Goal: Navigation & Orientation: Understand site structure

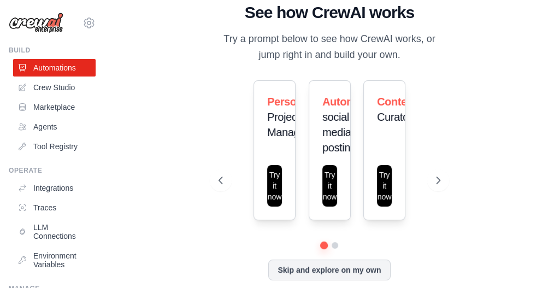
click at [170, 192] on div "WALKTHROUGH See how CrewAI works Try a prompt below to see how CrewAI works, or…" at bounding box center [329, 144] width 414 height 266
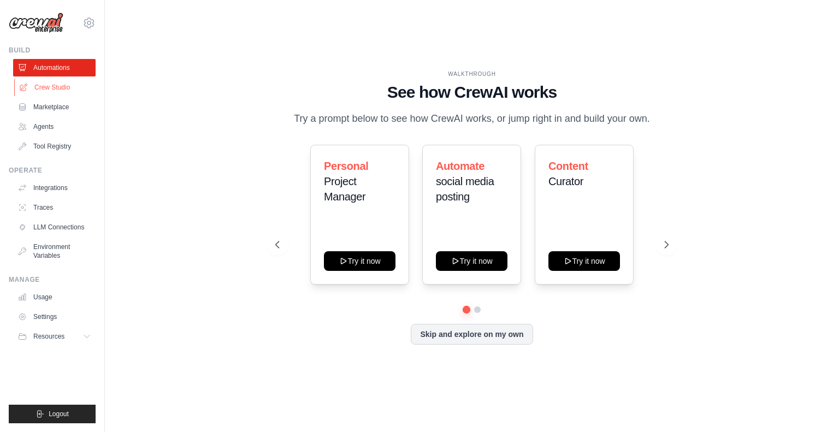
click at [61, 92] on link "Crew Studio" at bounding box center [55, 87] width 82 height 17
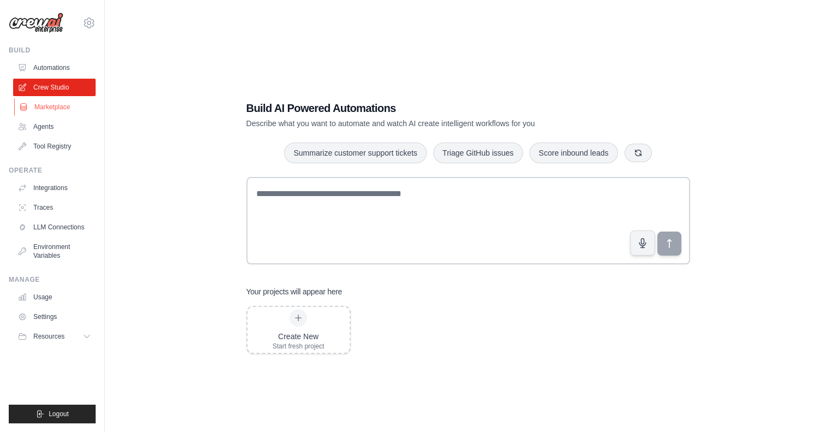
click at [50, 112] on link "Marketplace" at bounding box center [55, 106] width 82 height 17
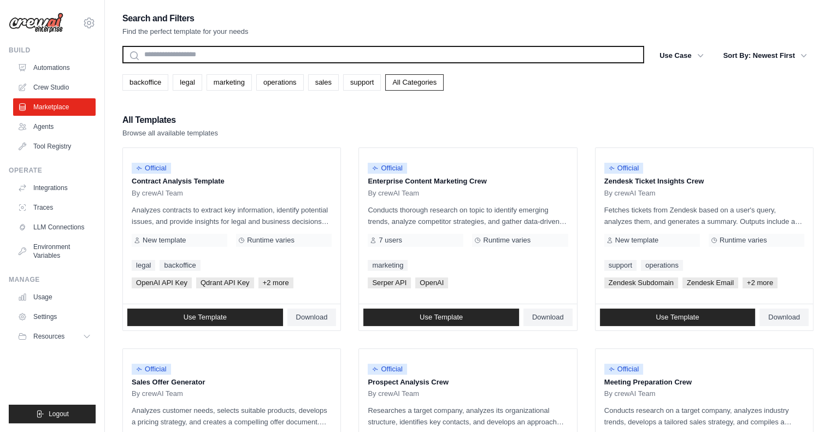
click at [208, 57] on input "text" at bounding box center [383, 54] width 522 height 17
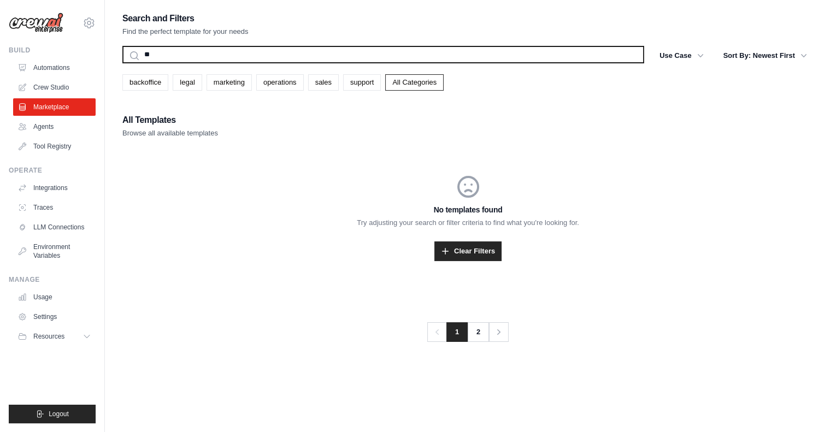
type input "*"
type input "********"
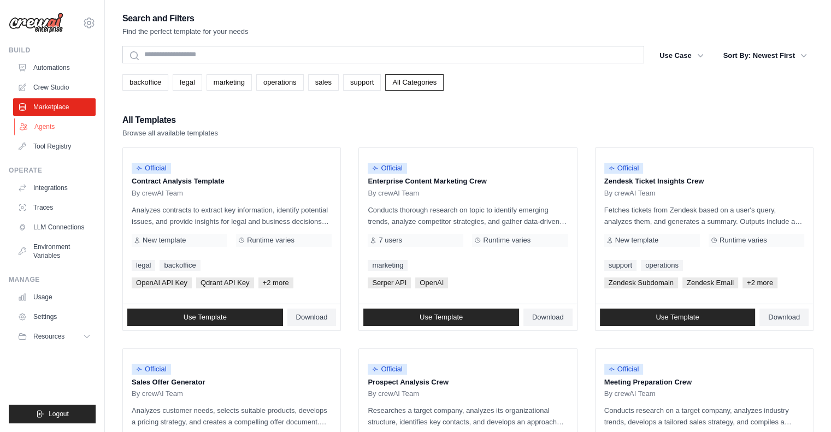
click at [51, 124] on link "Agents" at bounding box center [55, 126] width 82 height 17
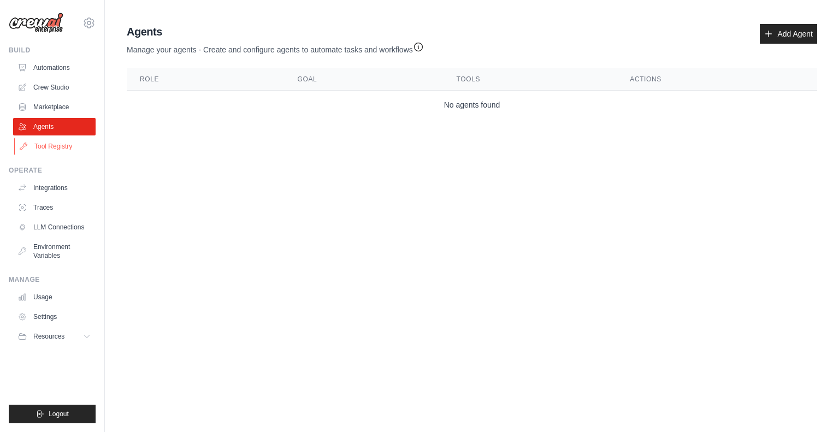
click at [52, 143] on link "Tool Registry" at bounding box center [55, 146] width 82 height 17
